Goal: Information Seeking & Learning: Learn about a topic

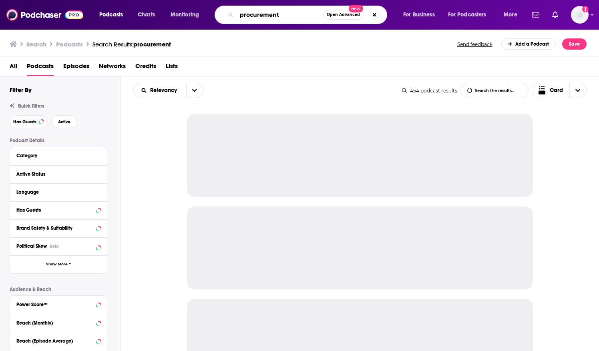
drag, startPoint x: 272, startPoint y: 19, endPoint x: 236, endPoint y: 19, distance: 36.0
click at [236, 19] on div "procurement Open Advanced New" at bounding box center [301, 15] width 173 height 18
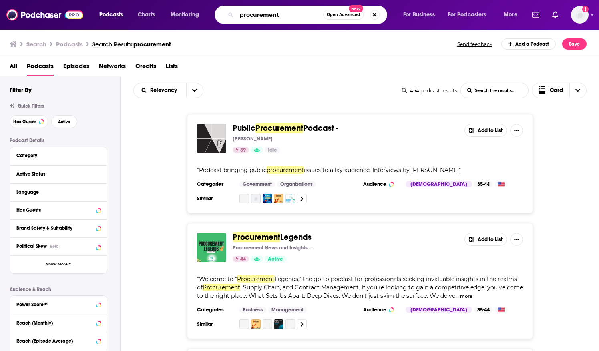
click at [291, 16] on input "procurement" at bounding box center [280, 14] width 86 height 13
type input "breaking banks"
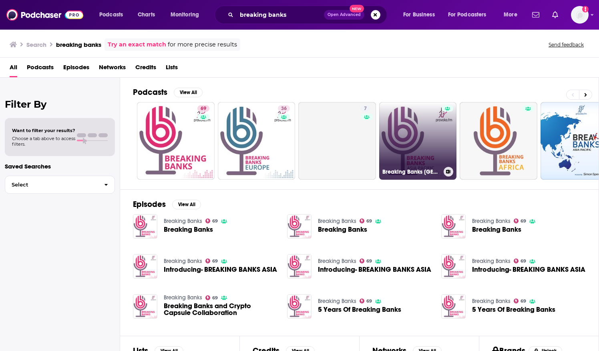
click at [412, 149] on link "Breaking Banks [GEOGRAPHIC_DATA]" at bounding box center [418, 141] width 78 height 78
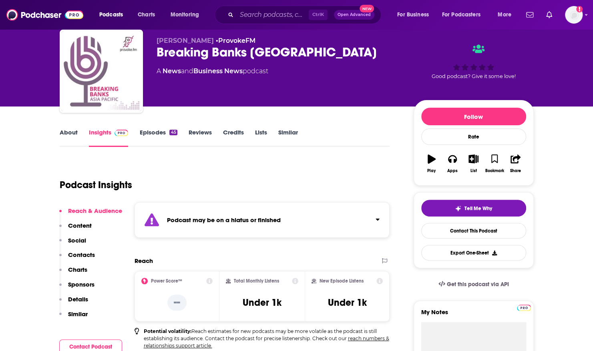
scroll to position [40, 0]
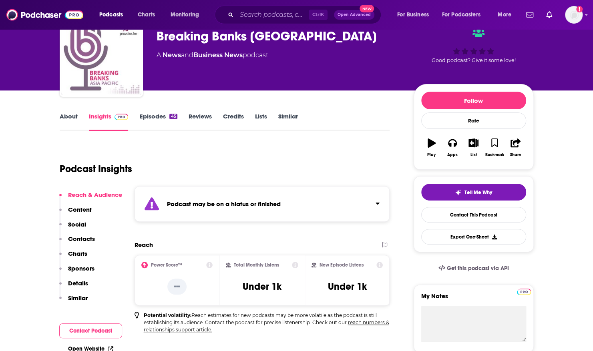
click at [251, 197] on div "Podcast may be on a hiatus or finished" at bounding box center [262, 204] width 255 height 36
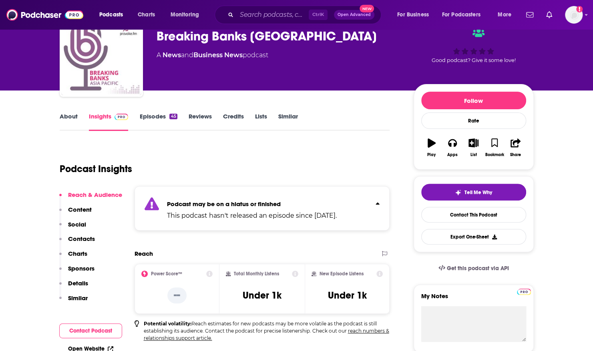
click at [257, 197] on div "Podcast may be on a hiatus or finished This podcast hasn't released an episode …" at bounding box center [252, 208] width 170 height 24
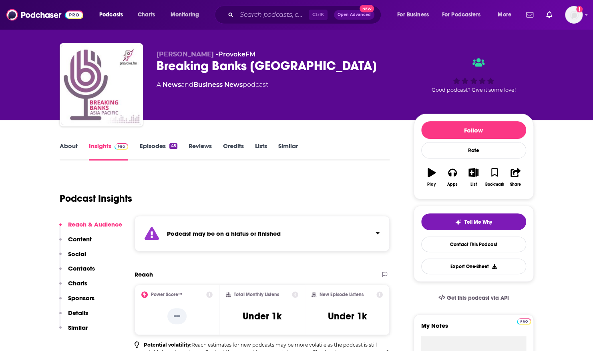
scroll to position [0, 0]
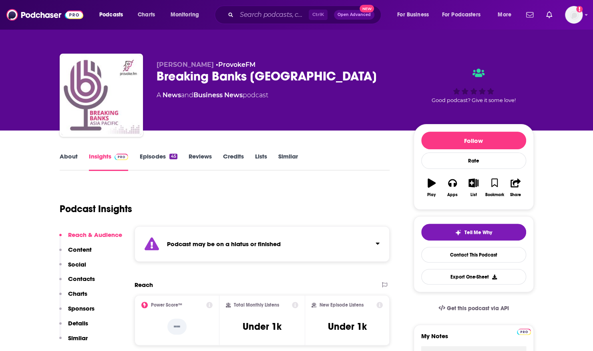
click at [66, 158] on link "About" at bounding box center [69, 162] width 18 height 18
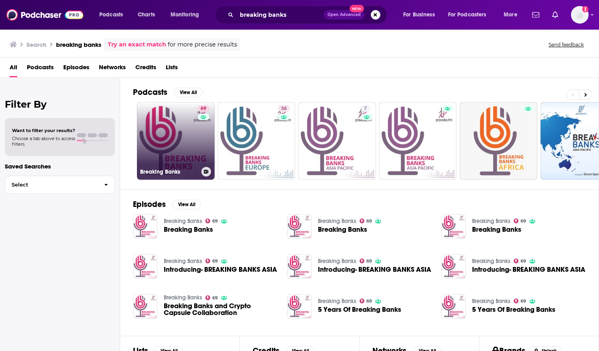
click at [164, 136] on link "69 Breaking Banks" at bounding box center [176, 141] width 78 height 78
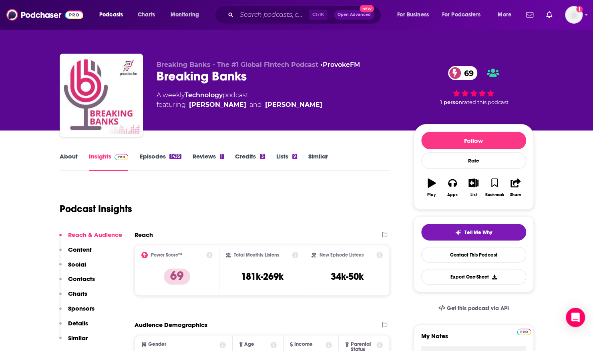
click at [164, 165] on link "Episodes 1435" at bounding box center [160, 162] width 42 height 18
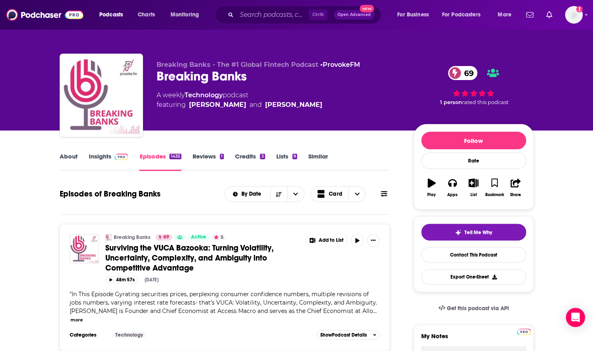
click at [68, 158] on link "About" at bounding box center [69, 162] width 18 height 18
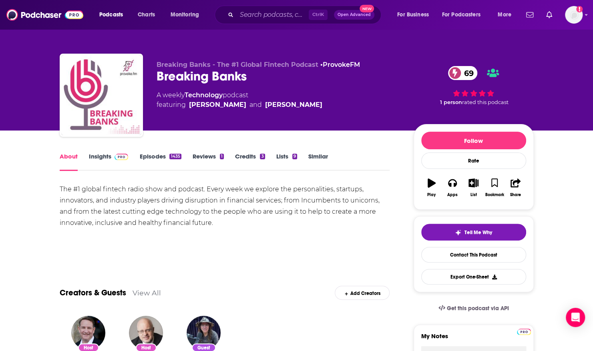
click at [153, 158] on link "Episodes 1435" at bounding box center [160, 162] width 42 height 18
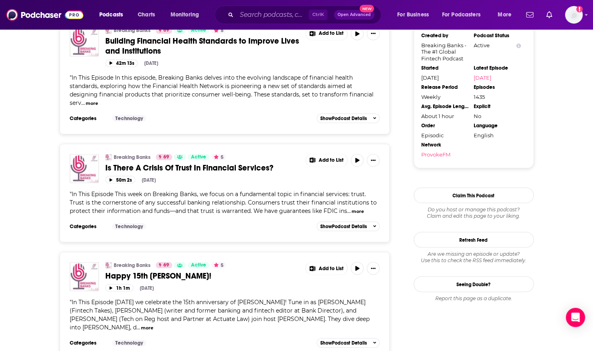
scroll to position [841, 0]
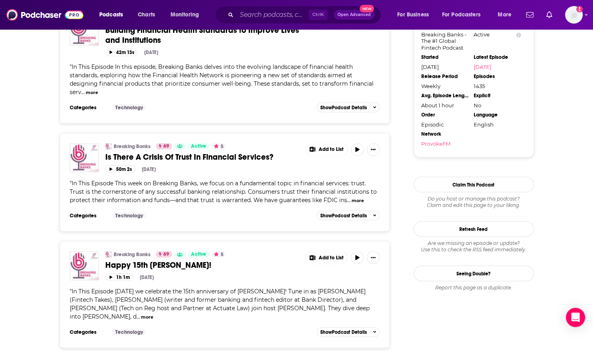
click at [356, 197] on button "more" at bounding box center [358, 200] width 12 height 7
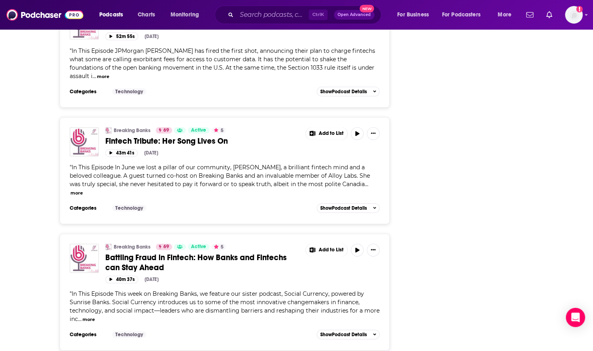
scroll to position [1402, 0]
